Goal: Task Accomplishment & Management: Complete application form

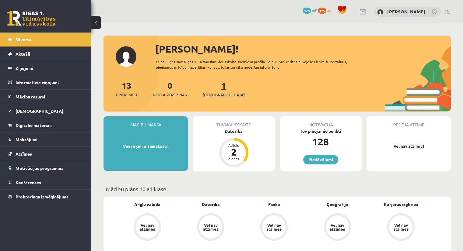
click at [209, 94] on span "[DEMOGRAPHIC_DATA]" at bounding box center [224, 95] width 42 height 6
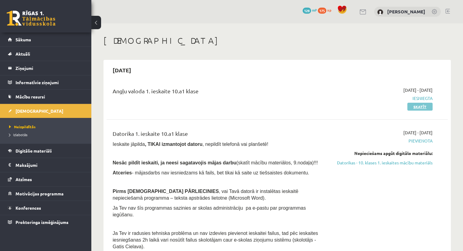
click at [426, 108] on link "Skatīt" at bounding box center [419, 107] width 25 height 8
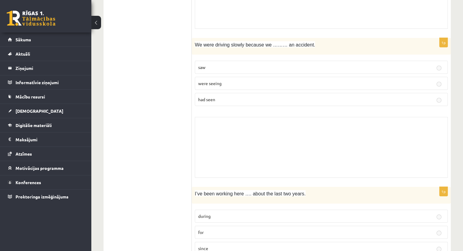
scroll to position [1850, 0]
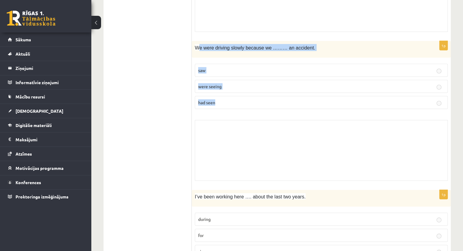
drag, startPoint x: 234, startPoint y: 33, endPoint x: 329, endPoint y: 97, distance: 114.0
click at [329, 97] on div "1p We were driving slowly because we ……… an accident. saw were seeing had seen …" at bounding box center [321, 112] width 259 height 143
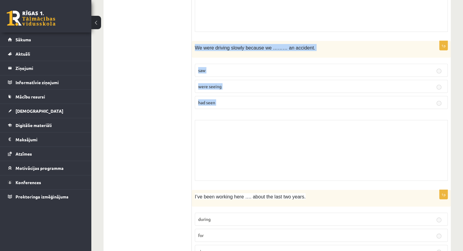
drag, startPoint x: 192, startPoint y: 34, endPoint x: 256, endPoint y: 111, distance: 100.0
click at [256, 111] on div "1p We were driving slowly because we ……… an accident. saw were seeing had seen …" at bounding box center [321, 112] width 259 height 143
copy form "We were driving slowly because we ……… an accident. saw were seeing had seen Sko…"
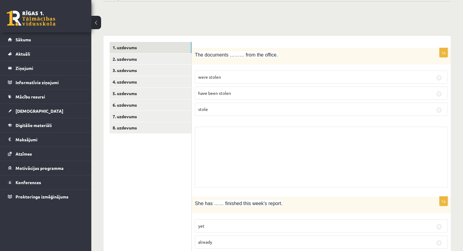
scroll to position [0, 0]
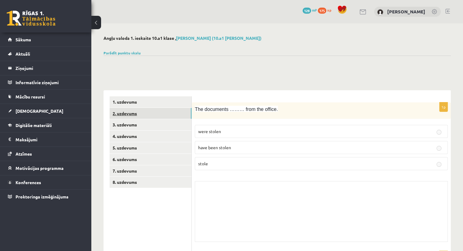
click at [132, 113] on link "2. uzdevums" at bounding box center [151, 113] width 82 height 11
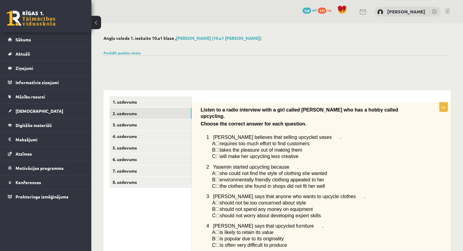
click at [216, 148] on span "B" at bounding box center [213, 150] width 3 height 5
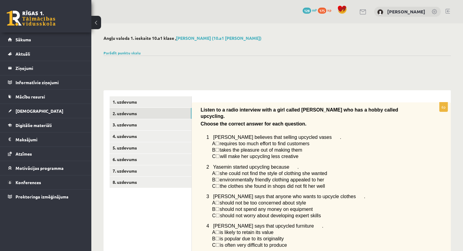
click at [114, 63] on div at bounding box center [277, 63] width 347 height 15
click at [29, 36] on link "Sākums" at bounding box center [46, 40] width 76 height 14
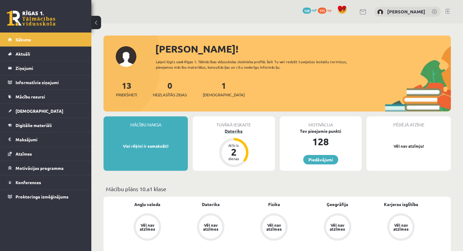
click at [232, 153] on div "2" at bounding box center [234, 152] width 18 height 10
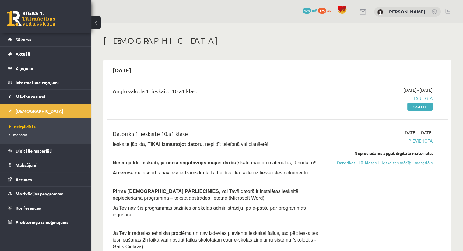
click at [24, 126] on span "Neizpildītās" at bounding box center [22, 127] width 26 height 5
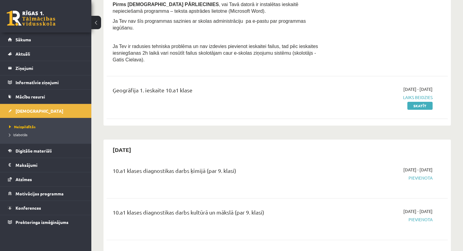
scroll to position [141, 0]
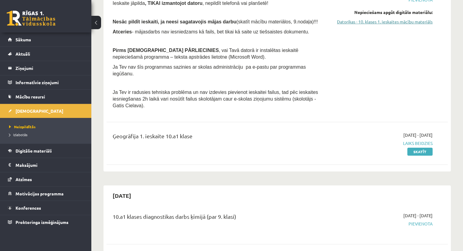
click at [394, 22] on link "Datorikas - 10. klases 1. ieskaites mācību materiāls" at bounding box center [382, 22] width 100 height 6
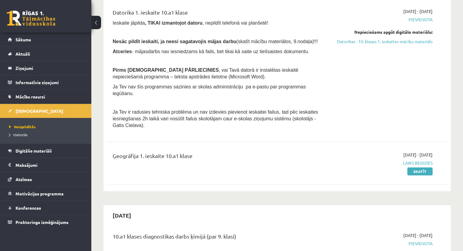
scroll to position [111, 0]
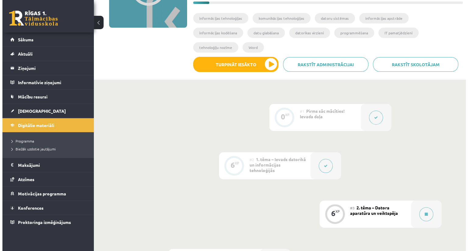
scroll to position [99, 0]
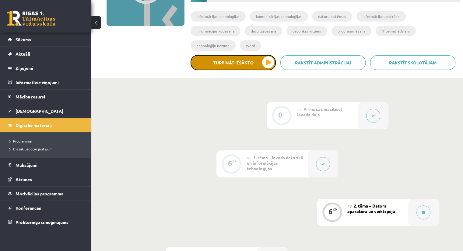
click at [268, 55] on button "Turpināt iesākto" at bounding box center [233, 62] width 85 height 15
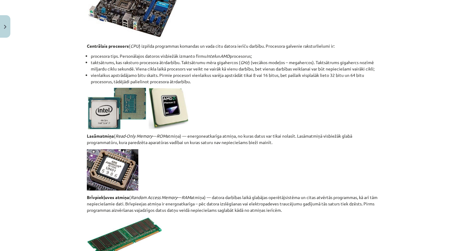
scroll to position [821, 0]
